Goal: Communication & Community: Participate in discussion

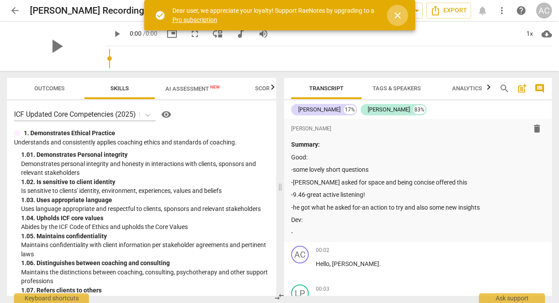
click at [397, 17] on span "close" at bounding box center [397, 15] width 11 height 11
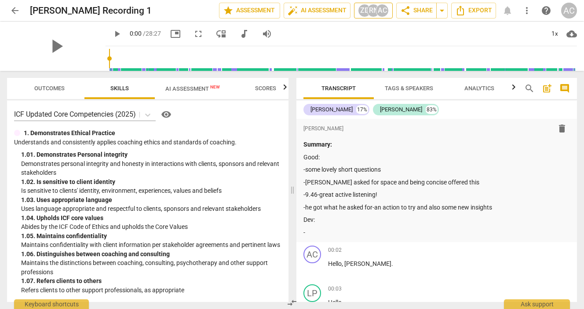
click at [372, 10] on div "RN" at bounding box center [373, 10] width 13 height 13
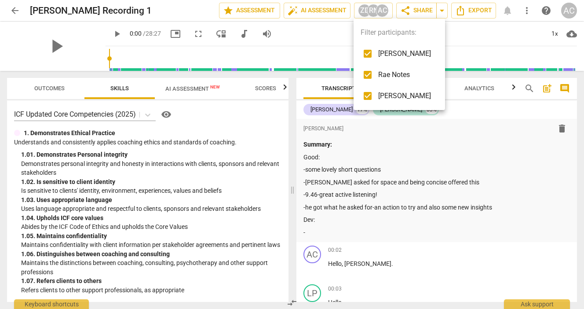
click at [473, 32] on div at bounding box center [292, 154] width 584 height 309
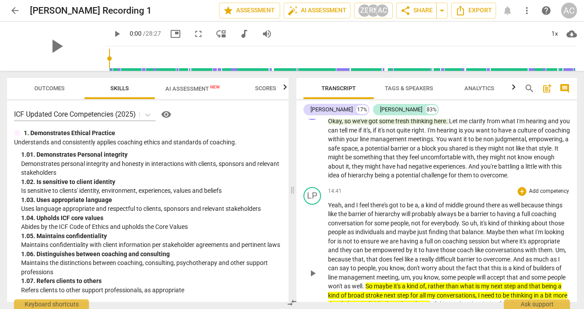
scroll to position [2010, 0]
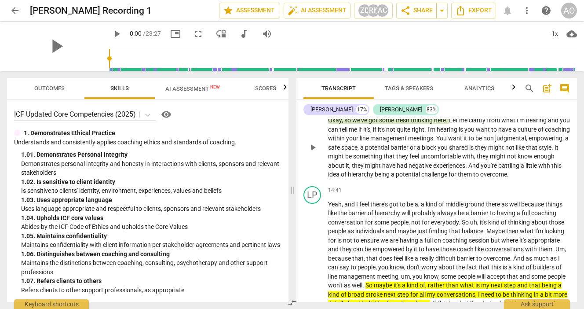
click at [559, 110] on div "Note" at bounding box center [559, 106] width 22 height 8
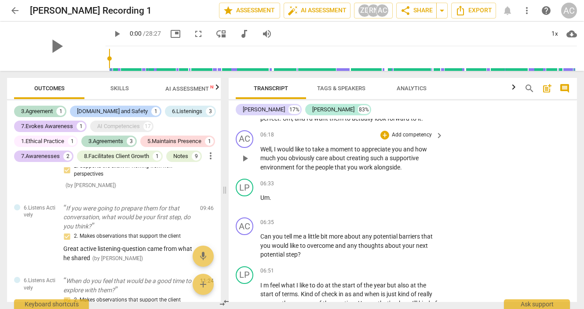
scroll to position [1350, 0]
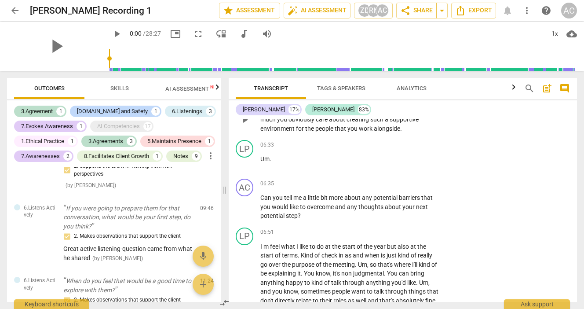
click at [363, 133] on p "Well , I would like to take a moment to appreciate you and how much you obvious…" at bounding box center [349, 119] width 179 height 27
drag, startPoint x: 311, startPoint y: 137, endPoint x: 386, endPoint y: 137, distance: 75.2
click at [386, 133] on p "Well , I would like to take a moment to appreciate you and how much you obvious…" at bounding box center [349, 119] width 179 height 27
click at [266, 114] on span "Well" at bounding box center [265, 110] width 11 height 7
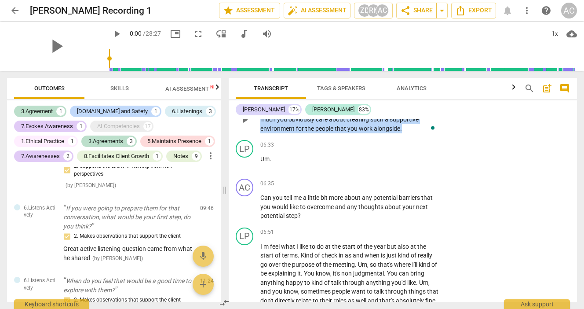
drag, startPoint x: 260, startPoint y: 136, endPoint x: 431, endPoint y: 153, distance: 172.0
click at [431, 137] on div "AC play_arrow pause 06:18 + Add competency keyboard_arrow_right Well , I would …" at bounding box center [403, 112] width 348 height 49
click at [413, 100] on p "Add competency" at bounding box center [412, 96] width 42 height 8
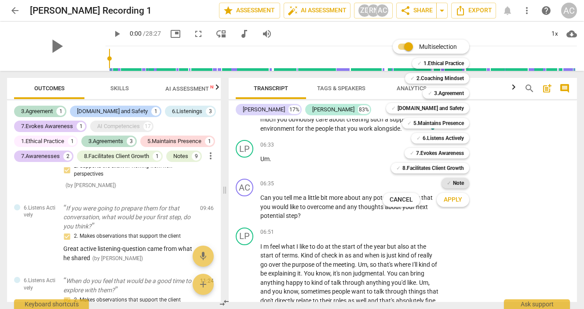
click at [460, 182] on b "Note" at bounding box center [458, 183] width 11 height 11
click at [456, 183] on b "Note" at bounding box center [458, 183] width 11 height 11
click at [514, 175] on div at bounding box center [292, 154] width 584 height 309
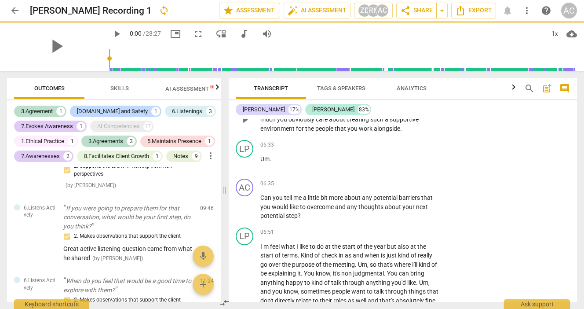
click at [380, 123] on span "such" at bounding box center [377, 119] width 15 height 7
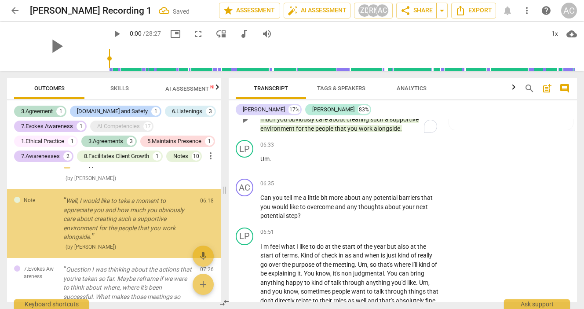
scroll to position [499, 0]
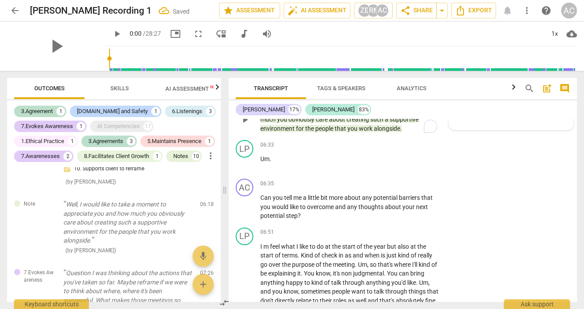
click at [500, 119] on span "[PERSON_NAME]" at bounding box center [500, 115] width 42 height 7
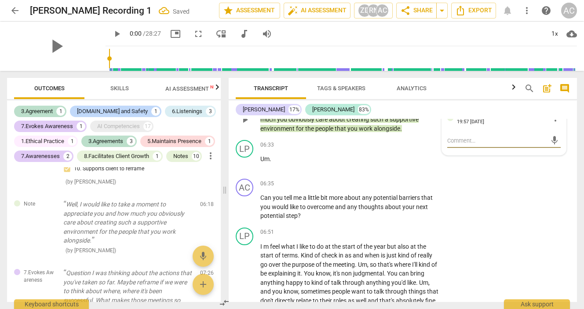
click at [454, 145] on textarea at bounding box center [496, 140] width 99 height 8
type textarea "I"
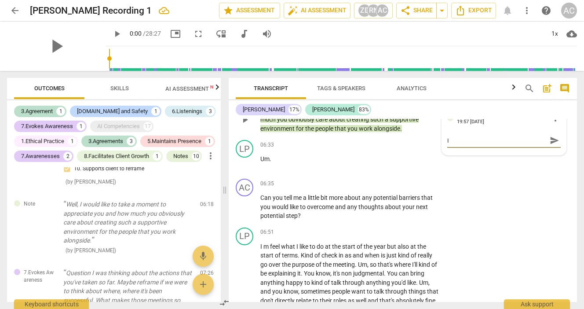
type textarea "I n"
type textarea "I no"
type textarea "I not"
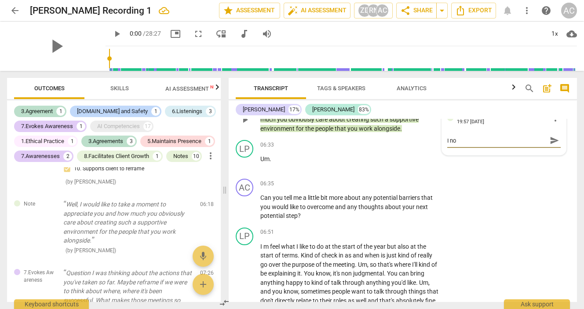
type textarea "I not"
type textarea "I noti"
type textarea "I notic"
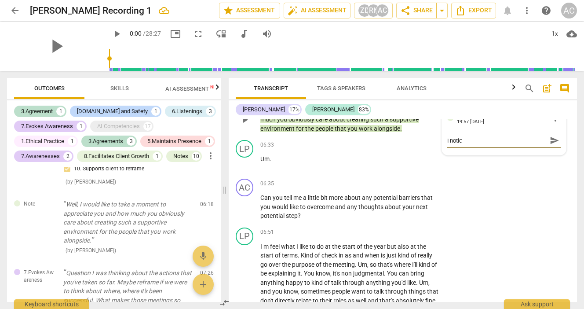
type textarea "I notice"
type textarea "I notice,"
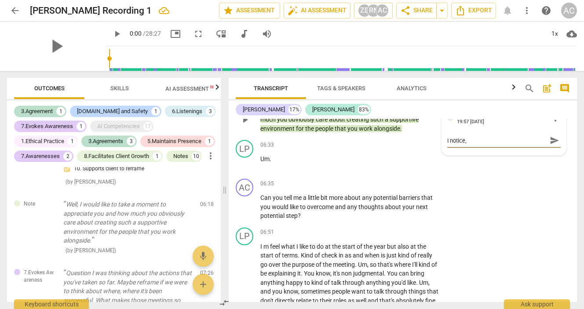
type textarea "I notice,"
type textarea "I notice, y"
type textarea "I notice, yo"
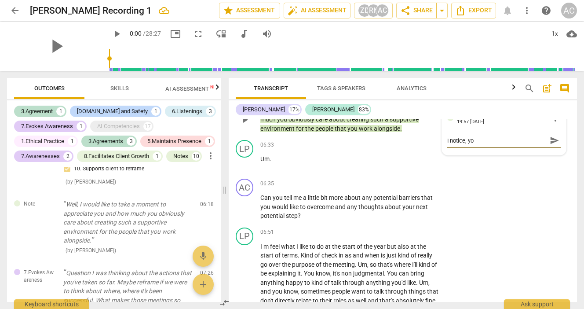
type textarea "I notice, you"
type textarea "I notice, you c"
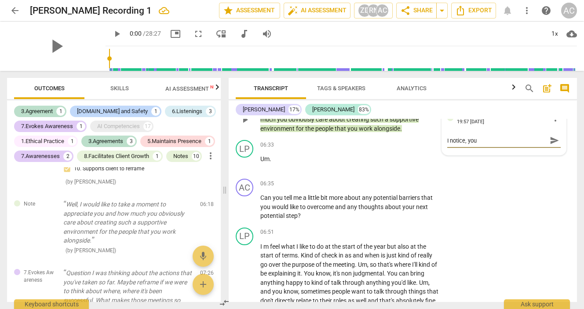
type textarea "I notice, you c"
type textarea "I notice, you ca"
type textarea "I notice, you car"
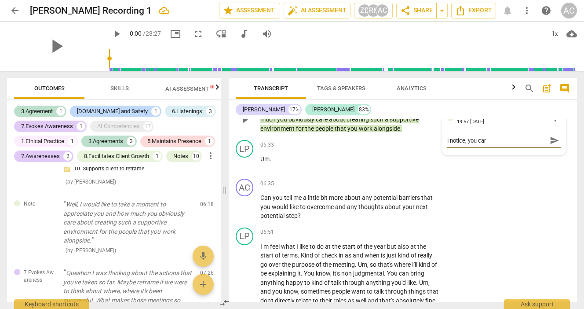
type textarea "I notice, you care"
type textarea "I notice, you care."
click at [444, 155] on div "Note [PERSON_NAME] 19:57 [DATE] more_vert I notice, you care. I notice, you car…" at bounding box center [504, 130] width 124 height 49
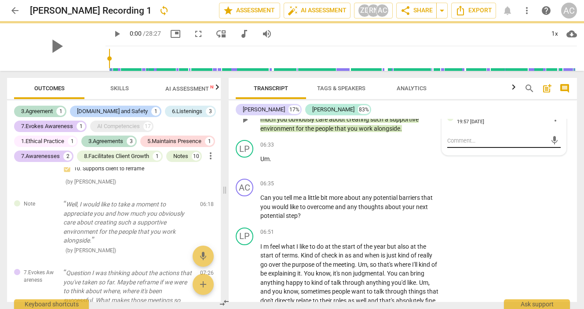
click at [447, 150] on div "mic" at bounding box center [504, 139] width 114 height 19
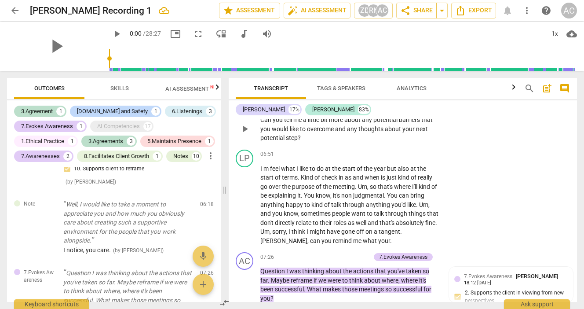
scroll to position [1428, 0]
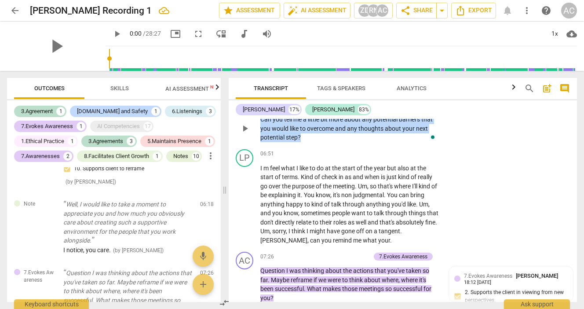
drag, startPoint x: 304, startPoint y: 165, endPoint x: 260, endPoint y: 146, distance: 47.7
click at [260, 146] on div "AC play_arrow pause 06:35 + Add competency keyboard_arrow_right Can you tell me…" at bounding box center [403, 121] width 348 height 49
click at [320, 154] on icon "button" at bounding box center [320, 152] width 5 height 6
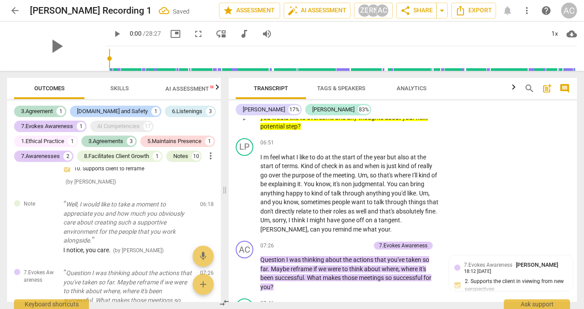
scroll to position [1438, 0]
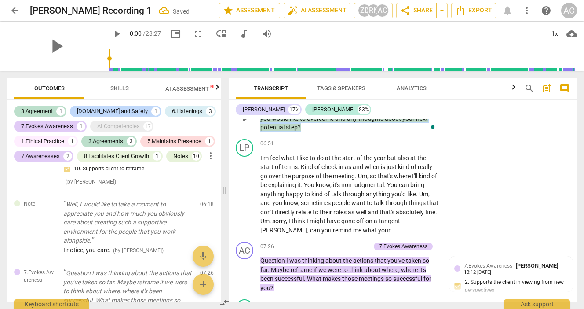
drag, startPoint x: 306, startPoint y: 154, endPoint x: 257, endPoint y: 136, distance: 52.1
click at [257, 136] on div "AC play_arrow pause 06:35 + Add competency keyboard_arrow_right Can you tell me…" at bounding box center [403, 111] width 348 height 49
click at [317, 145] on icon "button" at bounding box center [321, 143] width 9 height 11
drag, startPoint x: 314, startPoint y: 156, endPoint x: 259, endPoint y: 137, distance: 58.7
click at [259, 136] on div "AC play_arrow pause 06:35 + Add competency keyboard_arrow_right Can you tell me…" at bounding box center [403, 111] width 348 height 49
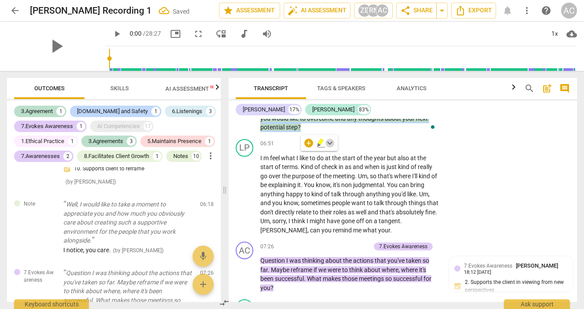
click at [331, 143] on span "keyboard_arrow_down" at bounding box center [330, 143] width 11 height 11
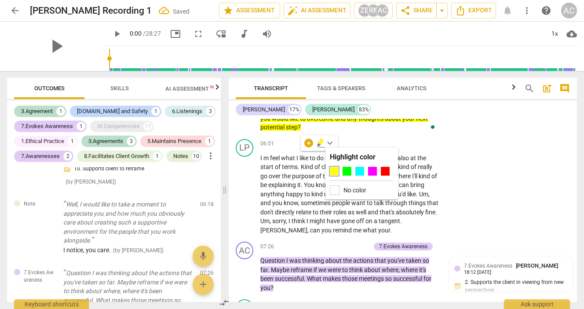
click at [344, 190] on label "No color" at bounding box center [355, 190] width 23 height 7
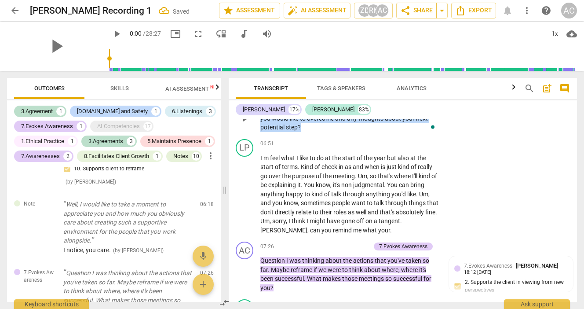
drag, startPoint x: 308, startPoint y: 154, endPoint x: 260, endPoint y: 135, distance: 52.4
click at [260, 135] on div "AC play_arrow pause 06:35 + Add competency keyboard_arrow_right Can you tell me…" at bounding box center [403, 111] width 348 height 49
click at [308, 143] on div "+" at bounding box center [308, 143] width 9 height 9
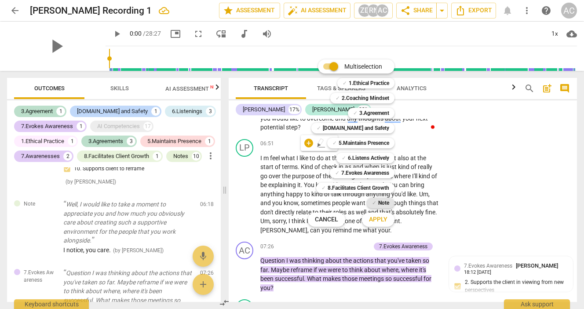
click at [383, 202] on b "Note" at bounding box center [383, 203] width 11 height 11
click at [464, 132] on div at bounding box center [292, 154] width 584 height 309
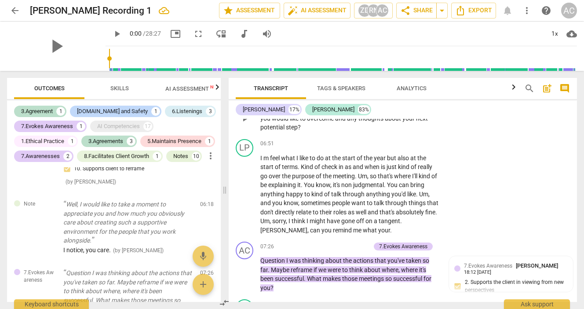
click at [451, 136] on div "AC play_arrow pause 06:35 + Add competency keyboard_arrow_right Can you tell me…" at bounding box center [403, 111] width 348 height 49
click at [364, 122] on span "thoughts" at bounding box center [372, 118] width 26 height 7
drag, startPoint x: 306, startPoint y: 151, endPoint x: 252, endPoint y: 140, distance: 54.9
click at [252, 136] on div "AC play_arrow pause 06:35 + Add competency keyboard_arrow_right Can you tell me…" at bounding box center [403, 111] width 348 height 49
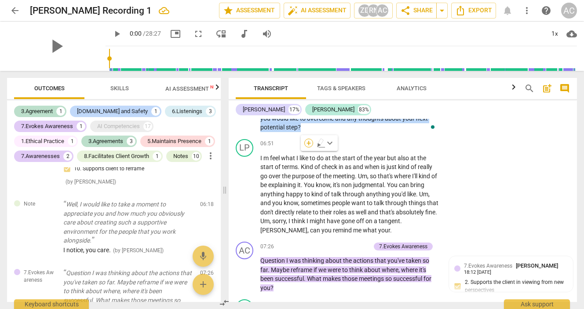
click at [309, 143] on div "+" at bounding box center [308, 143] width 9 height 9
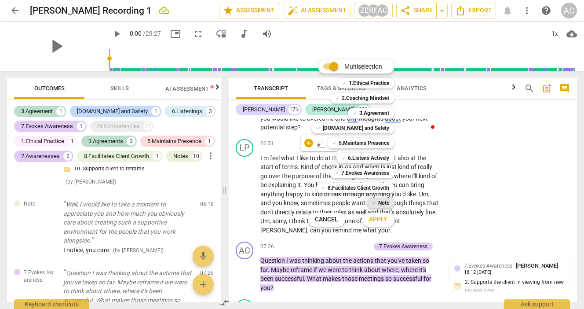
click at [378, 201] on b "Note" at bounding box center [383, 203] width 11 height 11
click at [381, 224] on span "Apply" at bounding box center [378, 219] width 18 height 9
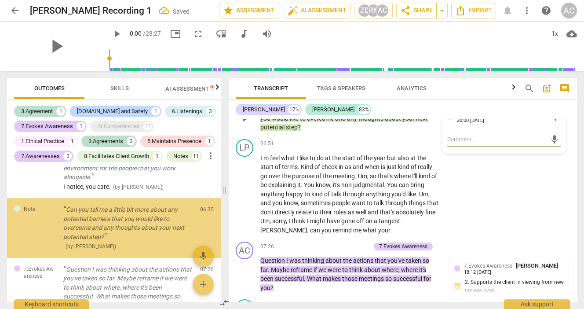
scroll to position [563, 0]
click at [464, 143] on textarea at bounding box center [496, 139] width 99 height 8
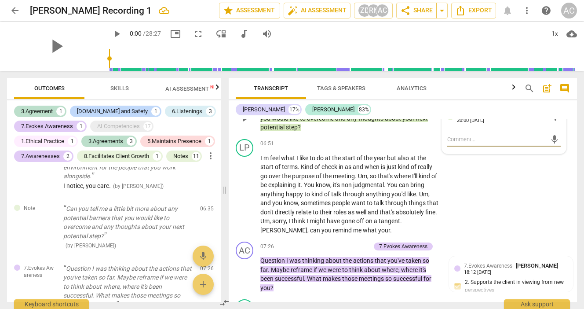
type textarea "W"
type textarea "Wh"
type textarea "Wha"
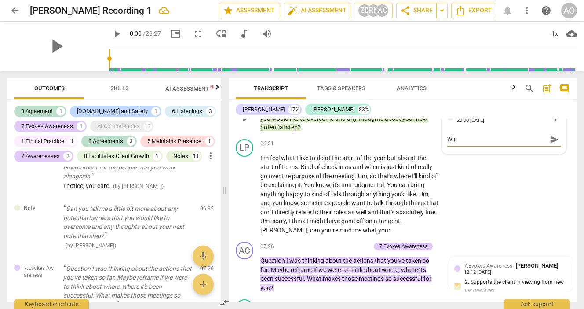
type textarea "Wha"
type textarea "What"
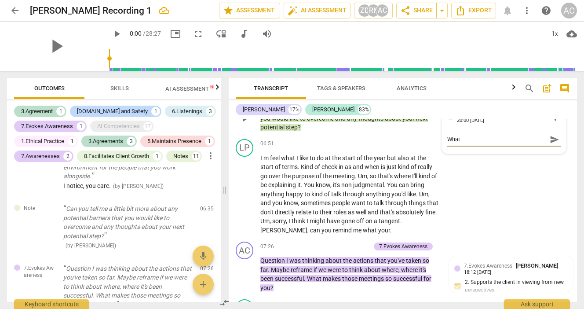
type textarea "What s"
type textarea "What sh"
type textarea "What sha"
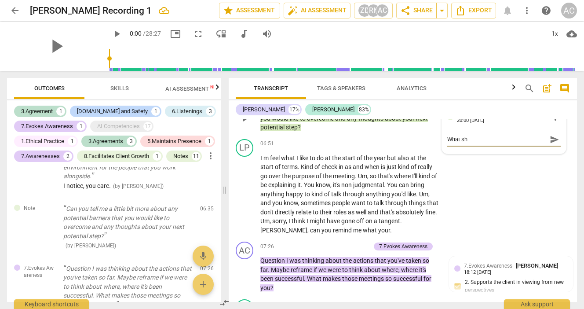
type textarea "What sha"
type textarea "What shal"
type textarea "What shall"
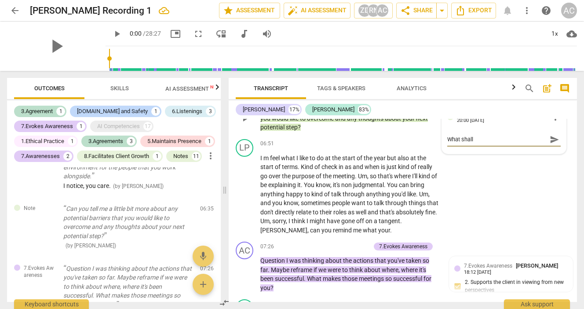
type textarea "What shall"
type textarea "What shall w"
type textarea "What shall we"
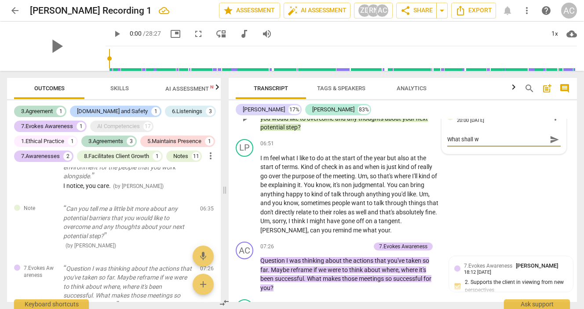
type textarea "What shall we"
type textarea "What shall we w"
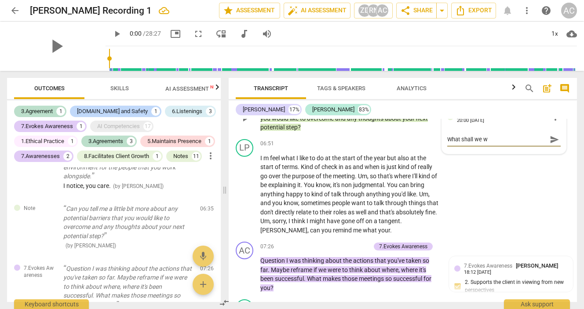
type textarea "What shall we"
type textarea "What shall we e"
type textarea "What shall we ex"
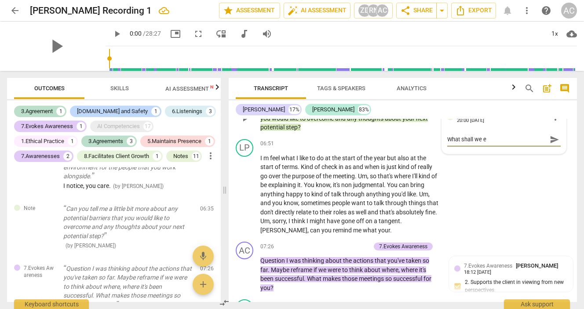
type textarea "What shall we ex"
type textarea "What shall we exp"
type textarea "What shall we expl"
type textarea "What shall we explo"
type textarea "What shall we explor"
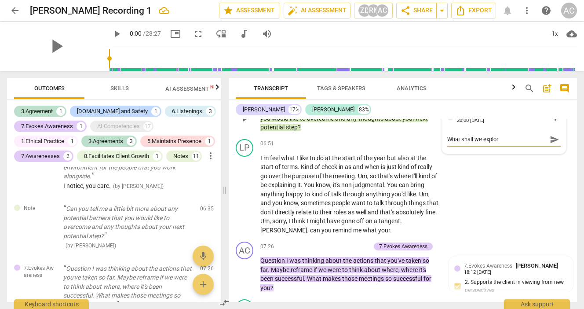
type textarea "What shall we explore"
type textarea "What shall we explore t"
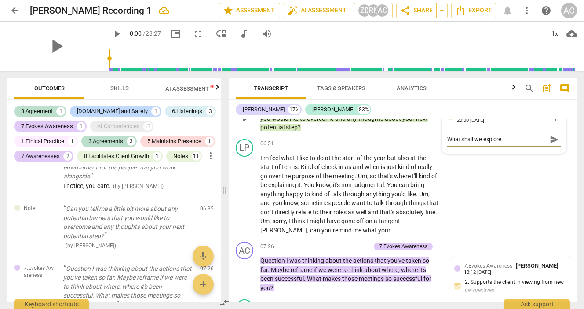
type textarea "What shall we explore t"
type textarea "What shall we explore to"
type textarea "What shall we explore tog"
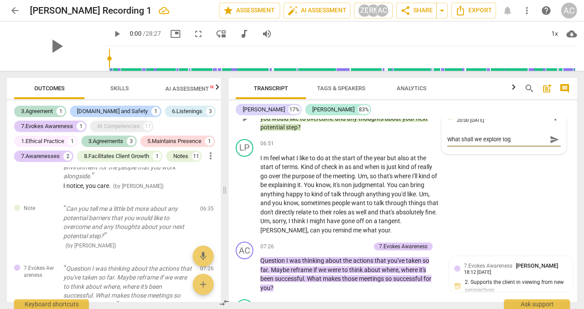
type textarea "What shall we explore toge"
type textarea "What shall we explore toget"
type textarea "What shall we explore togeth"
type textarea "What shall we explore togethe"
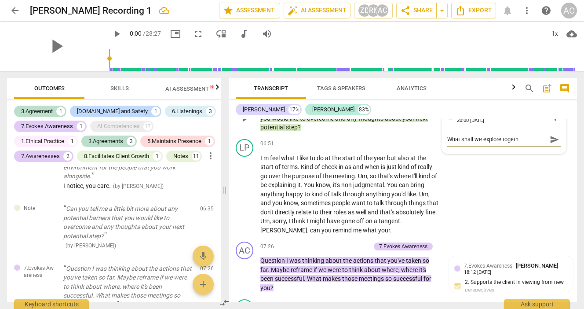
type textarea "What shall we explore togethe"
type textarea "What shall we explore together"
type textarea "What shall we explore together?"
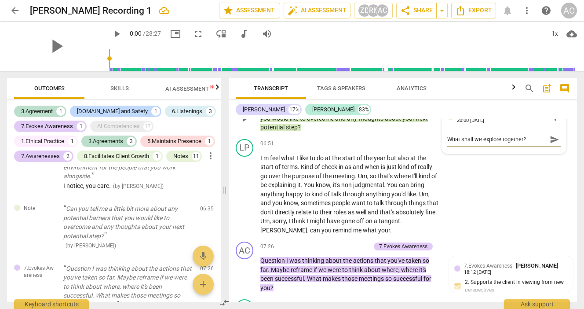
click at [551, 144] on span "send" at bounding box center [555, 140] width 10 height 10
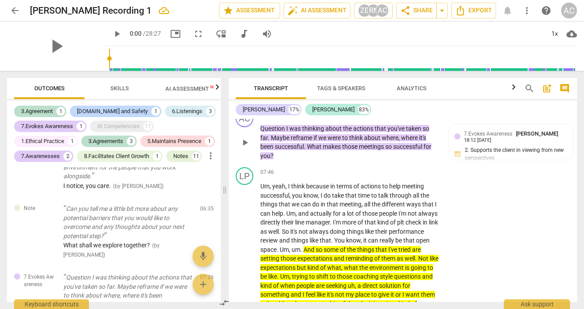
scroll to position [1601, 0]
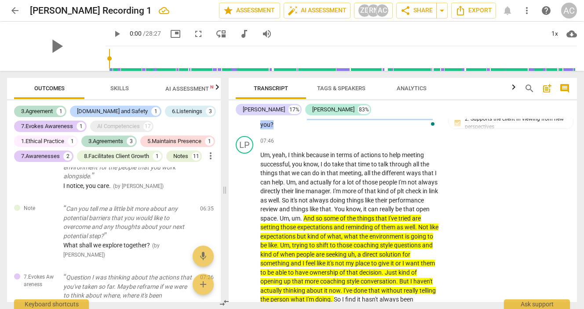
drag, startPoint x: 310, startPoint y: 143, endPoint x: 310, endPoint y: 153, distance: 9.3
click at [310, 129] on p "Question I was thinking about the actions that you've taken so far . Maybe refr…" at bounding box center [349, 111] width 179 height 36
click at [280, 141] on div "+" at bounding box center [281, 140] width 9 height 9
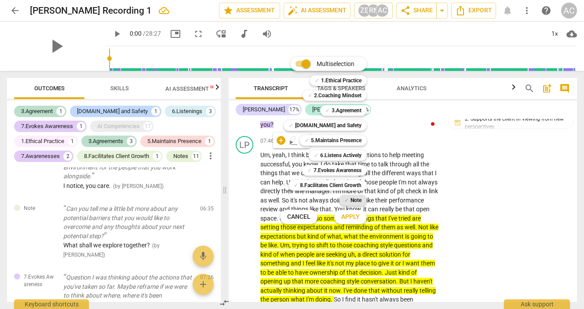
click at [349, 198] on div "✓ Note" at bounding box center [353, 200] width 28 height 11
click at [351, 215] on span "Apply" at bounding box center [350, 217] width 18 height 9
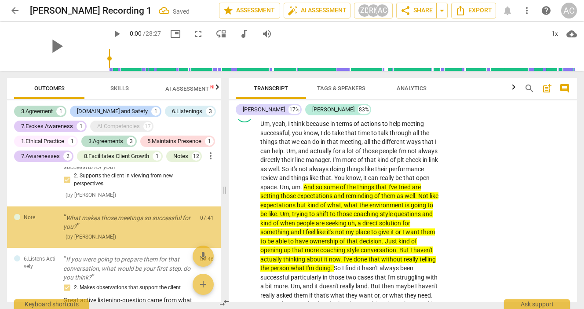
scroll to position [1633, 0]
type textarea "W"
type textarea "Wo"
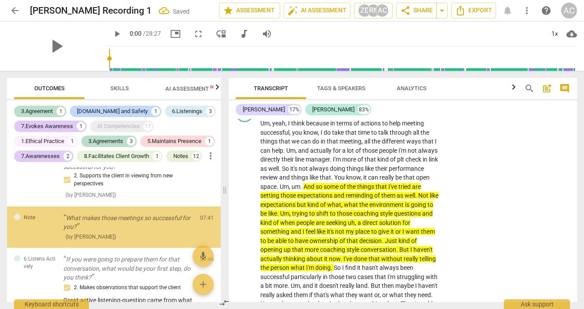
type textarea "Wou"
type textarea "Woul"
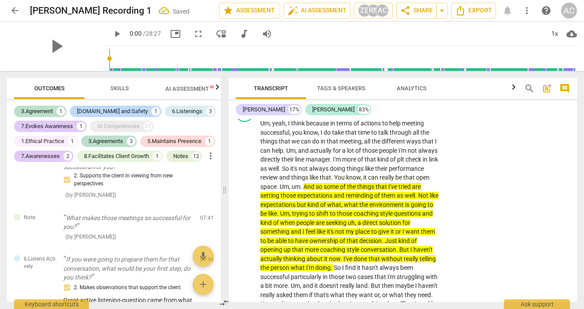
type textarea "Would"
type textarea "Would i"
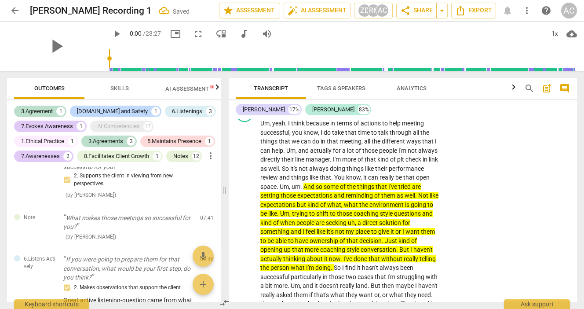
type textarea "Would i"
type textarea "Would it"
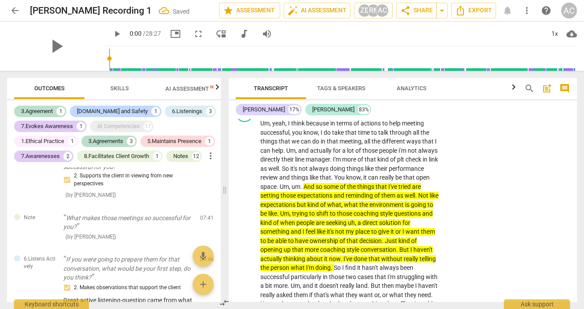
type textarea "Would it b"
type textarea "Would it be"
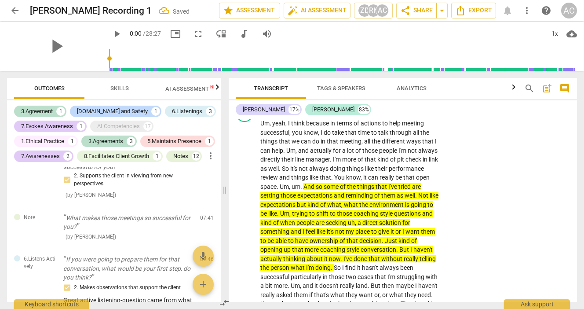
type textarea "Would it be"
type textarea "Would it be u"
type textarea "Would it be us"
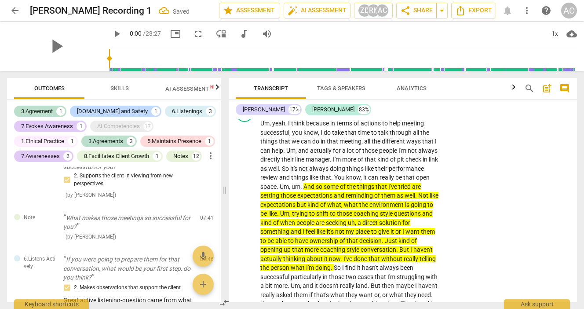
type textarea "Would it be use"
type textarea "Would it be usef"
type textarea "Would it be usefu"
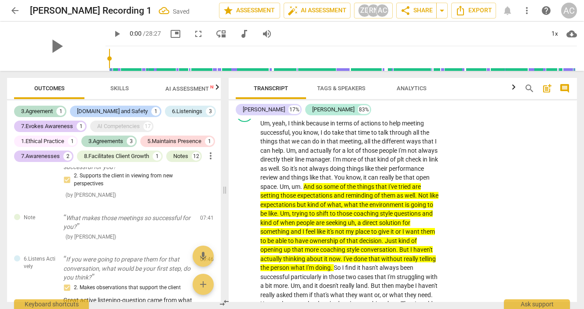
type textarea "Would it be usefu"
type textarea "Would it be useful"
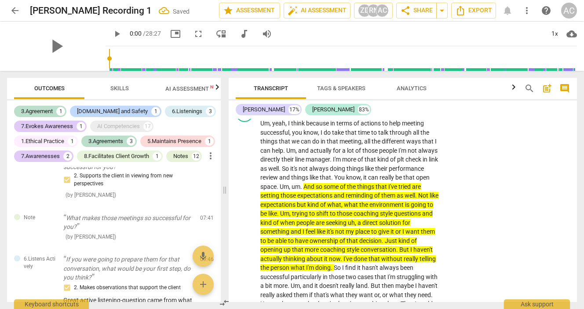
type textarea "Would it be useful t"
type textarea "Would it be useful to"
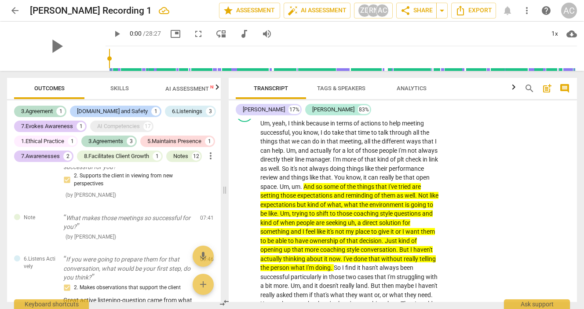
type textarea "Would it be useful to"
type textarea "Would it be useful to d"
type textarea "Would it be useful to di"
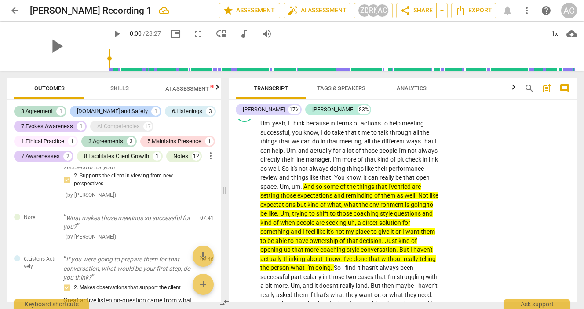
type textarea "Would it be useful to dis"
type textarea "Would it be useful to disc"
type textarea "Would it be useful to discu"
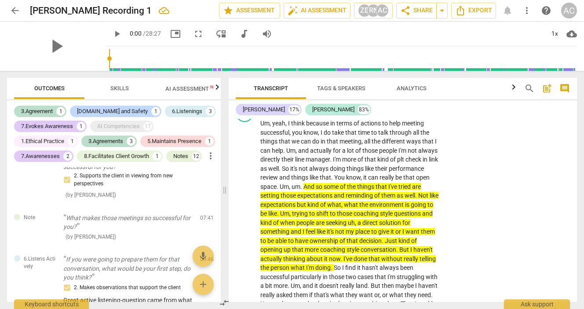
type textarea "Would it be useful to discu"
type textarea "Would it be useful to discus"
type textarea "Would it be useful to discuss"
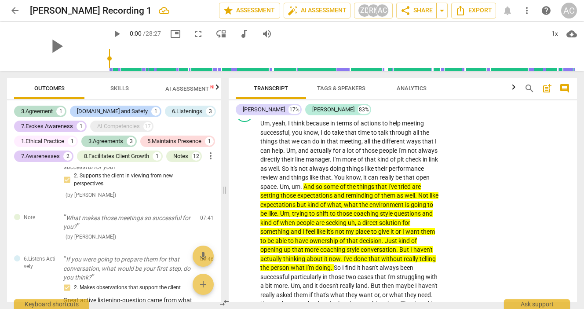
type textarea "Would it be useful to discuss"
type textarea "Would it be useful to discuss w"
type textarea "Would it be useful to discuss wh"
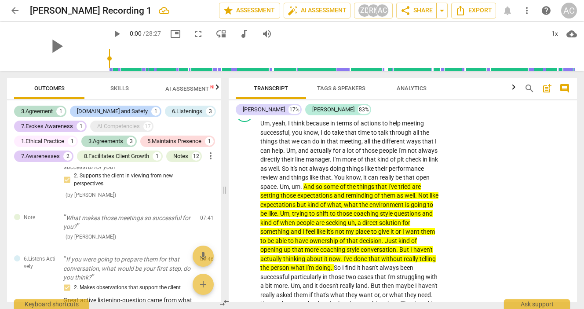
type textarea "Would it be useful to discuss wh"
type textarea "Would it be useful to discuss wha"
type textarea "Would it be useful to discuss what"
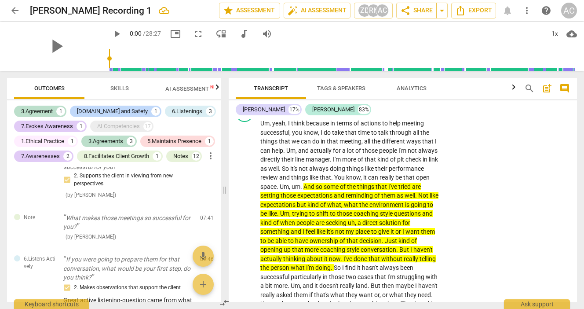
type textarea "Would it be useful to discuss what"
type textarea "Would it be useful to discuss what m"
type textarea "Would it be useful to discuss what ma"
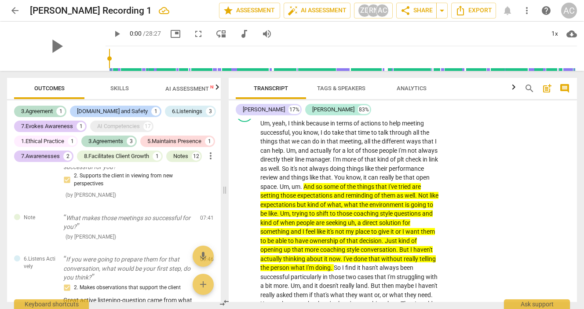
type textarea "Would it be useful to discuss what ma"
type textarea "Would it be useful to discuss what mal"
type textarea "Would it be useful to discuss what [DEMOGRAPHIC_DATA]"
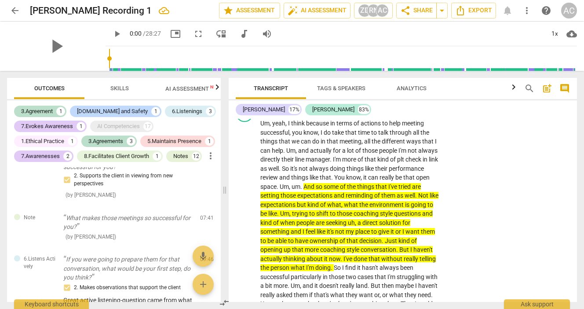
scroll to position [7, 0]
type textarea "Would it be useful to discuss what [DEMOGRAPHIC_DATA]"
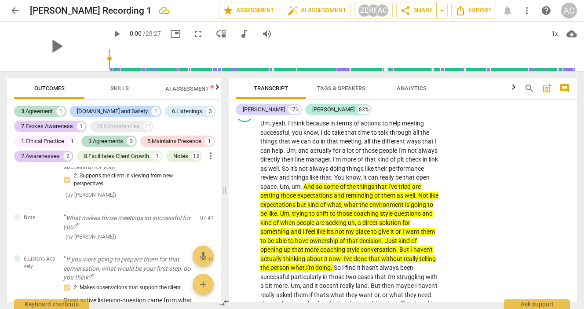
type textarea "Would it be useful to discuss what mal"
type textarea "Would it be useful to discuss what ma"
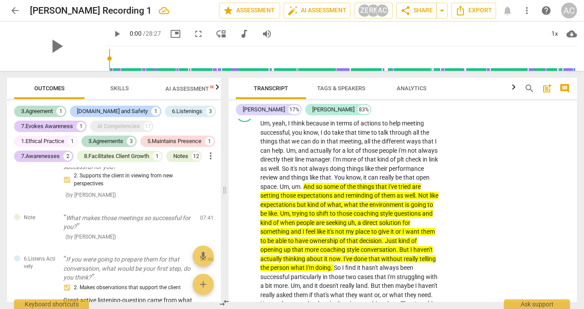
type textarea "Would it be useful to discuss what m"
type textarea "Would it be useful to discuss what ma"
type textarea "Would it be useful to discuss what mak"
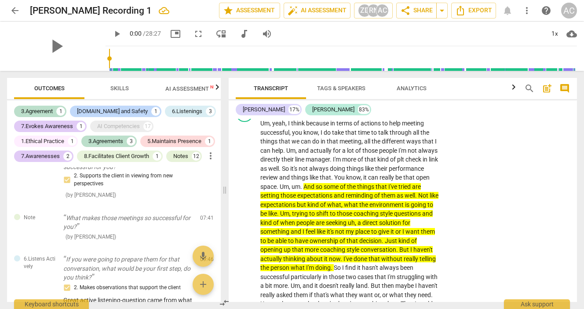
type textarea "Would it be useful to discuss what mak"
type textarea "Would it be useful to discuss what make"
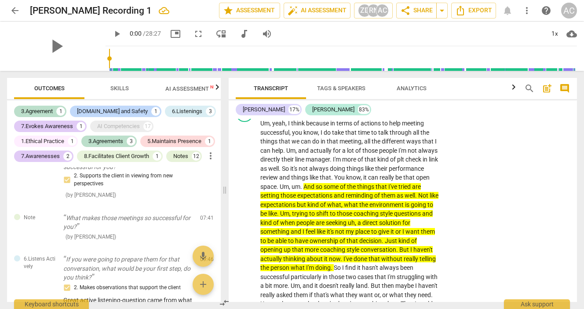
type textarea "Would it be useful to discuss what make"
type textarea "Would it be useful to discuss what make s"
type textarea "Would it be useful to discuss what make"
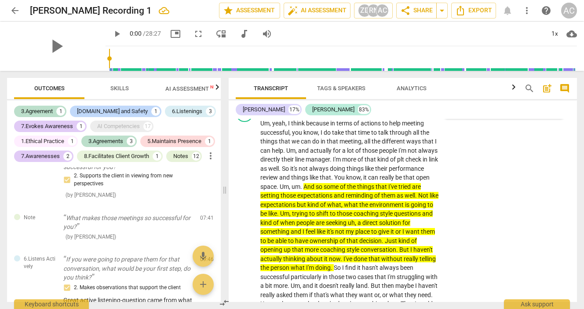
scroll to position [0, 0]
click at [550, 105] on span "send" at bounding box center [555, 100] width 10 height 10
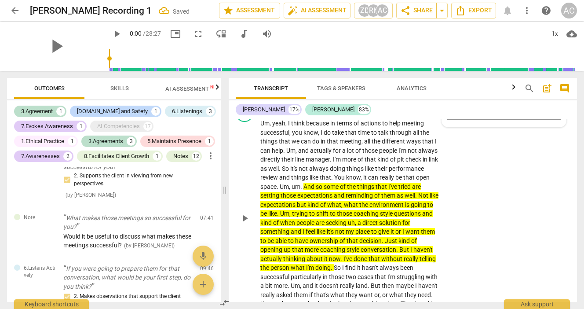
click at [245, 179] on div "play_arrow pause" at bounding box center [249, 218] width 22 height 193
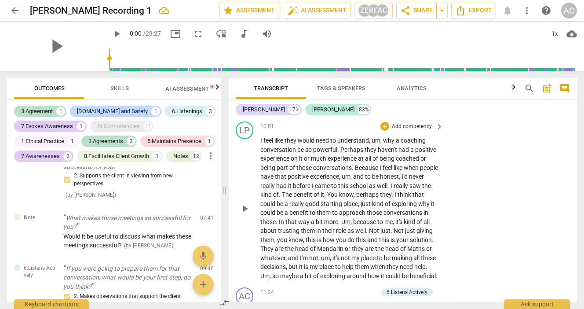
scroll to position [1879, 0]
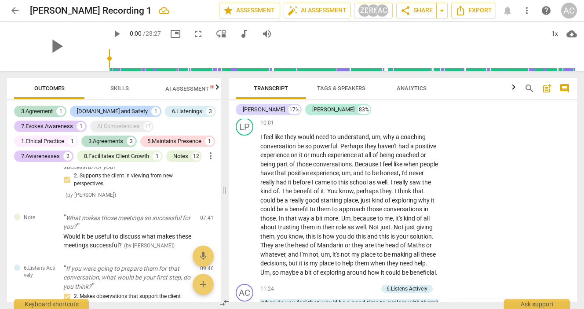
drag, startPoint x: 368, startPoint y: 143, endPoint x: 259, endPoint y: 137, distance: 109.3
click at [259, 114] on div "AC play_arrow pause 09:46 + Add competency 6.Listens Actively keyboard_arrow_ri…" at bounding box center [403, 95] width 348 height 40
click at [372, 132] on div "+" at bounding box center [371, 131] width 9 height 9
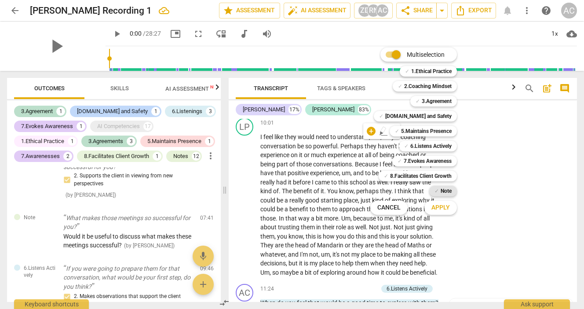
click at [444, 191] on b "Note" at bounding box center [446, 191] width 11 height 11
click at [442, 208] on span "Apply" at bounding box center [441, 207] width 18 height 9
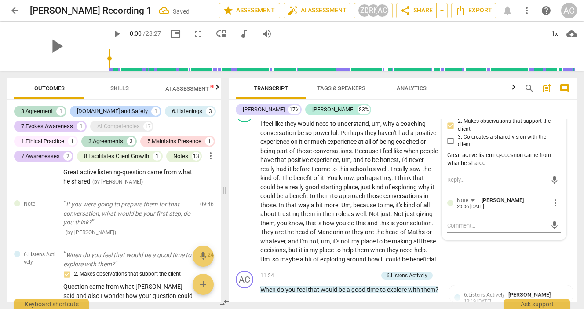
scroll to position [1893, 0]
click at [465, 183] on textarea at bounding box center [496, 179] width 99 height 8
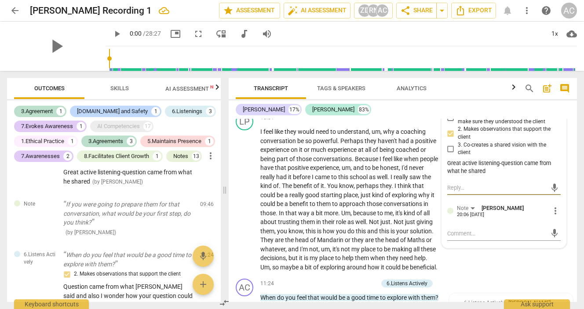
click at [469, 192] on textarea at bounding box center [496, 187] width 99 height 8
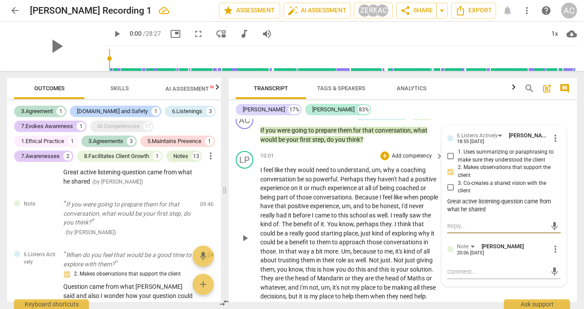
scroll to position [1848, 0]
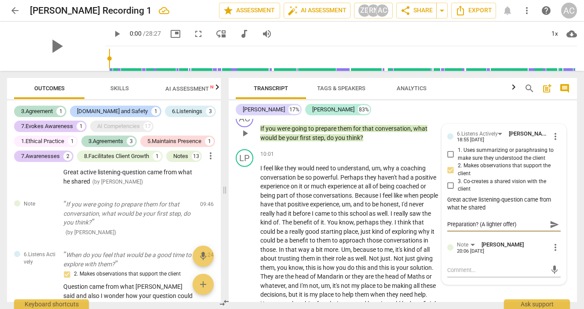
click at [551, 229] on span "send" at bounding box center [555, 225] width 10 height 10
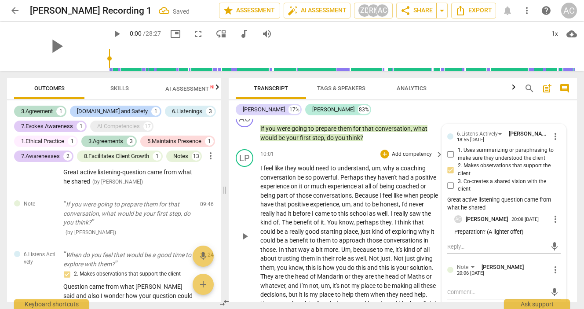
click at [322, 199] on span "conversations" at bounding box center [332, 195] width 39 height 7
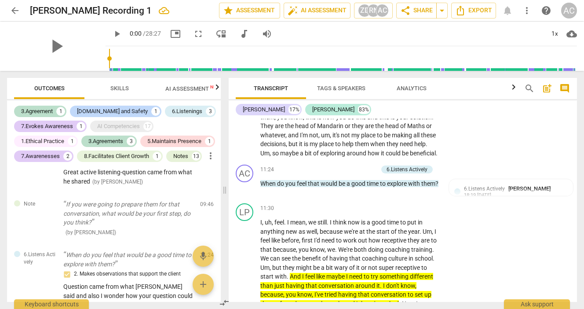
scroll to position [2002, 0]
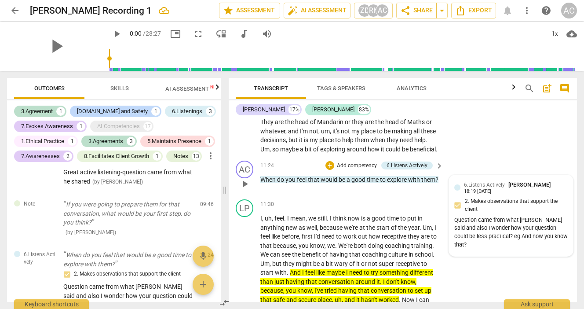
click at [469, 188] on span "6.Listens Actively" at bounding box center [484, 185] width 41 height 6
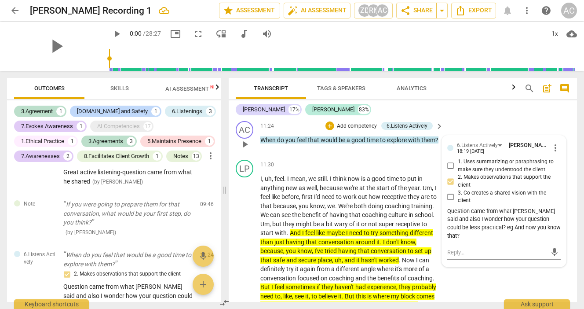
scroll to position [2041, 0]
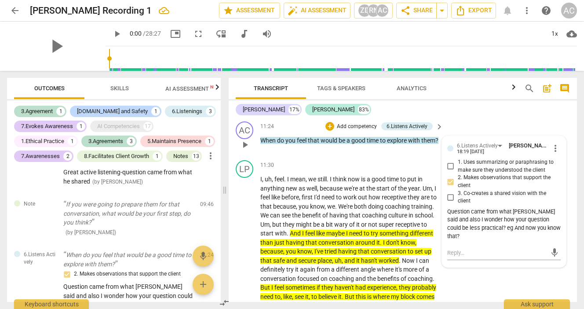
click at [240, 112] on div "play_arrow pause" at bounding box center [249, 42] width 22 height 139
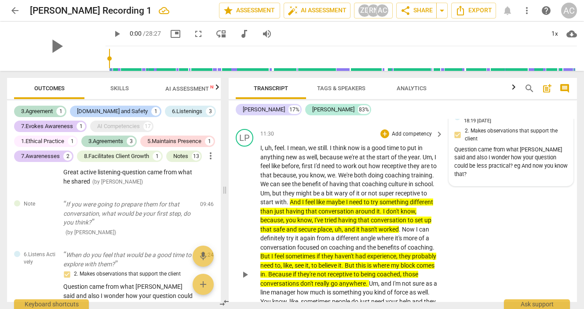
scroll to position [2073, 0]
